Goal: Download file/media

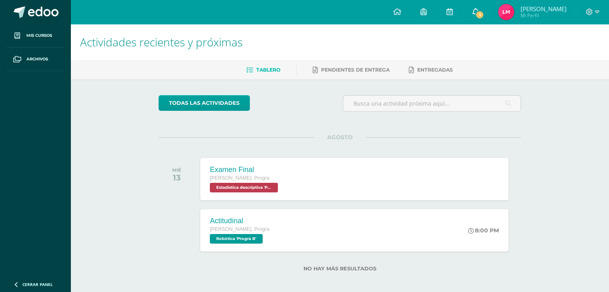
click at [479, 10] on icon at bounding box center [475, 11] width 6 height 7
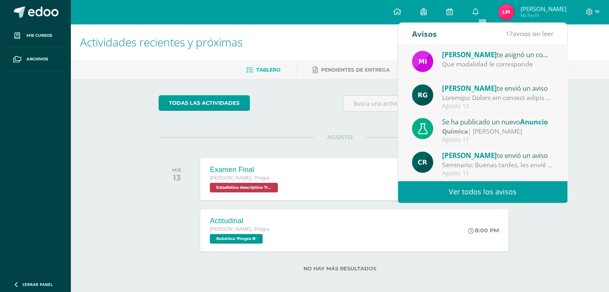
click at [478, 66] on div "Que modalidad le corresponde" at bounding box center [497, 64] width 111 height 9
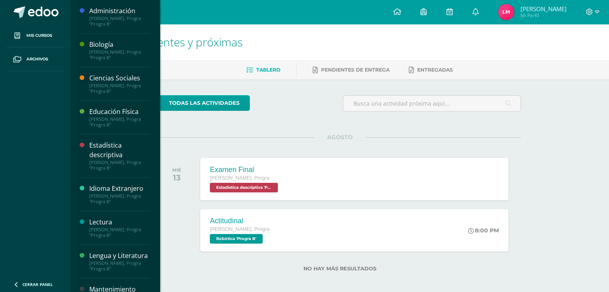
scroll to position [5, 0]
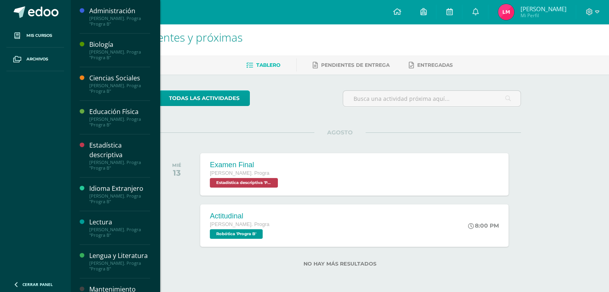
click at [125, 165] on div "[PERSON_NAME]. Progra "Progra B"" at bounding box center [119, 165] width 61 height 11
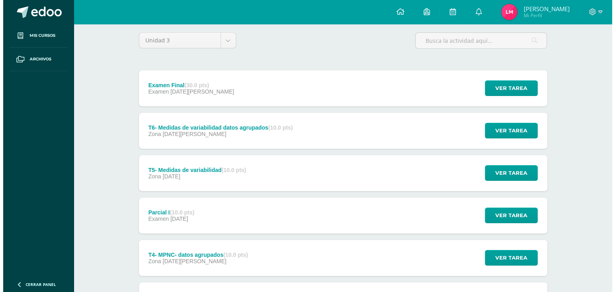
scroll to position [69, 0]
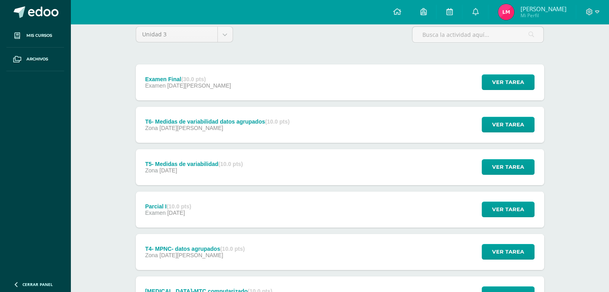
click at [392, 198] on div "Parcial I (10.0 pts) Examen [DATE] Ver tarea Parcial I Estadística descriptiva …" at bounding box center [340, 210] width 409 height 36
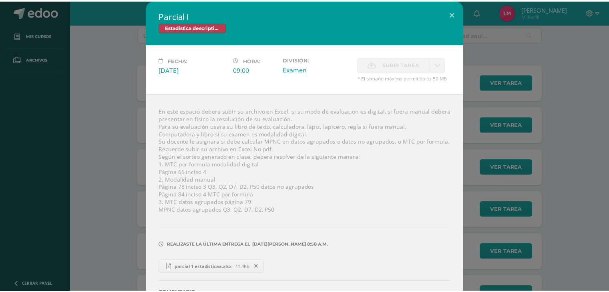
scroll to position [29, 0]
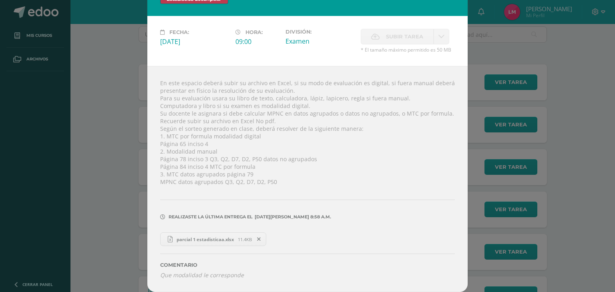
click at [223, 243] on link "parcial 1 estadisticaa.xlsx 11.4KB" at bounding box center [213, 240] width 106 height 14
click at [578, 176] on div "Parcial I Estadística descriptiva Fecha: [DATE][PERSON_NAME]: 09:00 División: S…" at bounding box center [307, 132] width 609 height 320
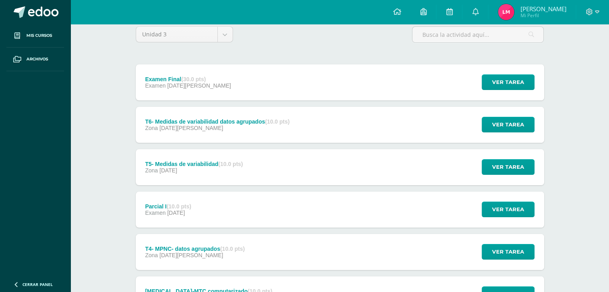
click at [21, 257] on ul "Mis cursos Archivos" at bounding box center [35, 149] width 71 height 251
